Goal: Task Accomplishment & Management: Complete application form

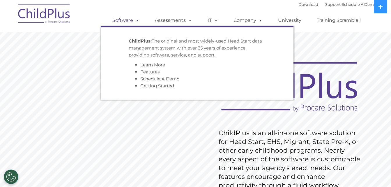
click at [125, 21] on link "Software" at bounding box center [126, 21] width 39 height 12
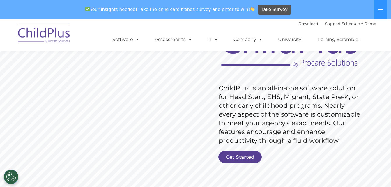
scroll to position [66, 0]
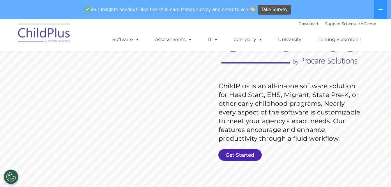
click at [245, 155] on link "Get Started" at bounding box center [239, 155] width 43 height 12
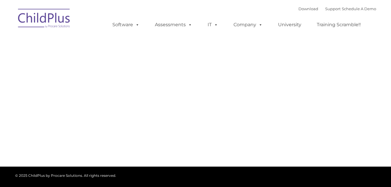
type input ""
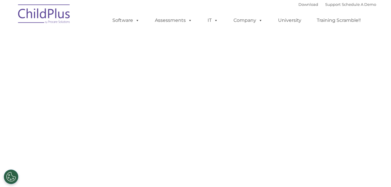
select select "MEDIUM"
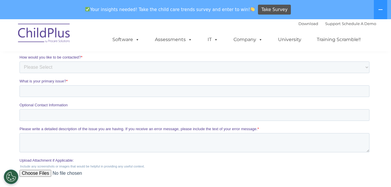
scroll to position [183, 0]
